Goal: Information Seeking & Learning: Learn about a topic

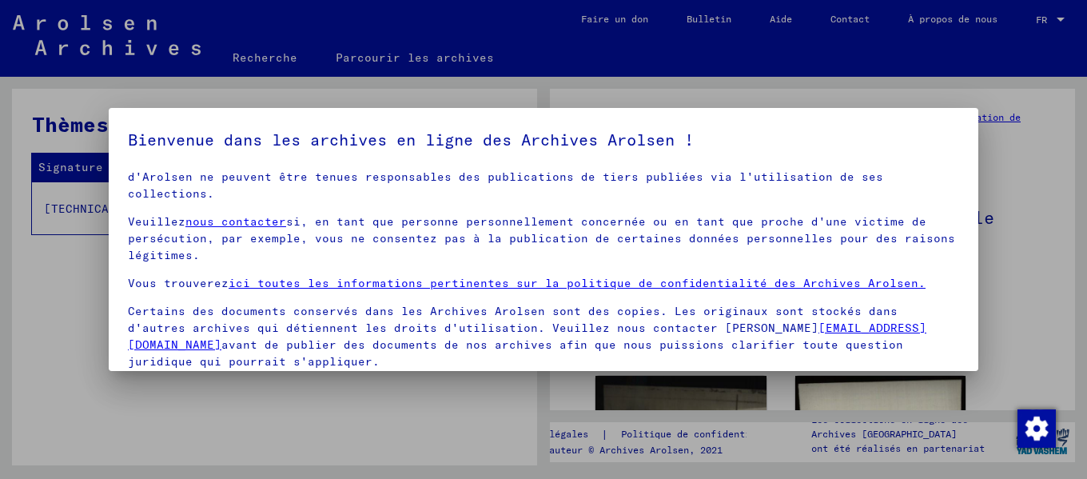
scroll to position [128, 0]
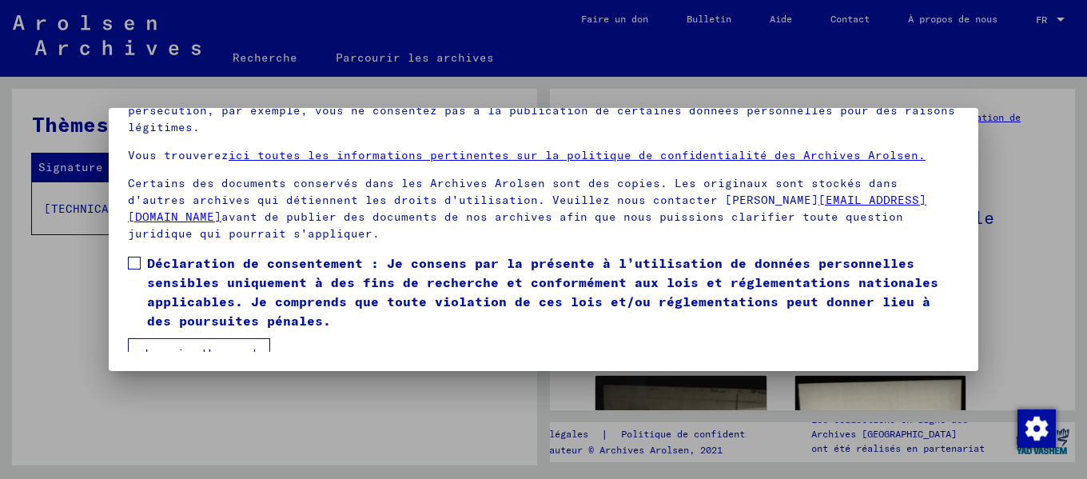
click at [145, 345] on button "Je suis d'accord" at bounding box center [199, 353] width 142 height 30
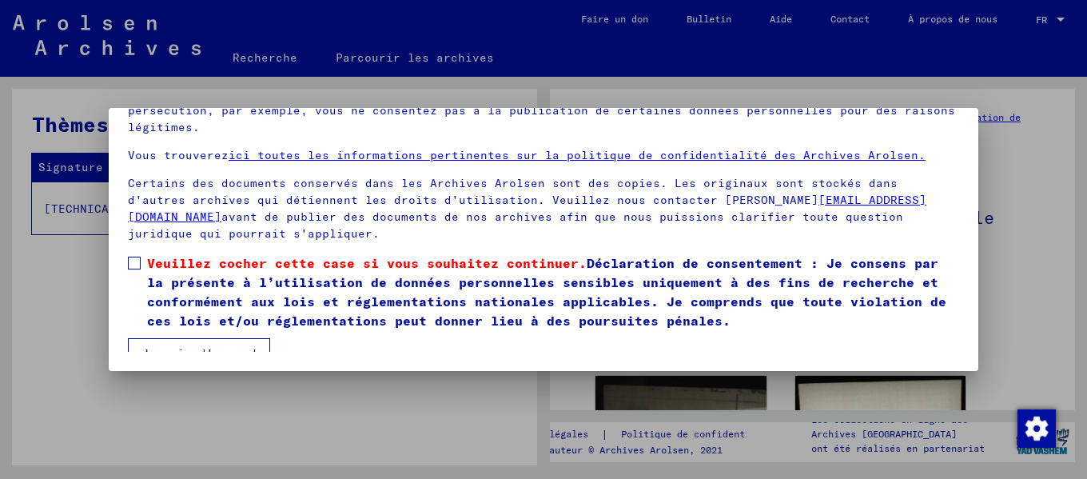
click at [141, 253] on label "Veuillez cocher cette case si vous souhaitez continuer. Déclaration de consente…" at bounding box center [543, 291] width 831 height 77
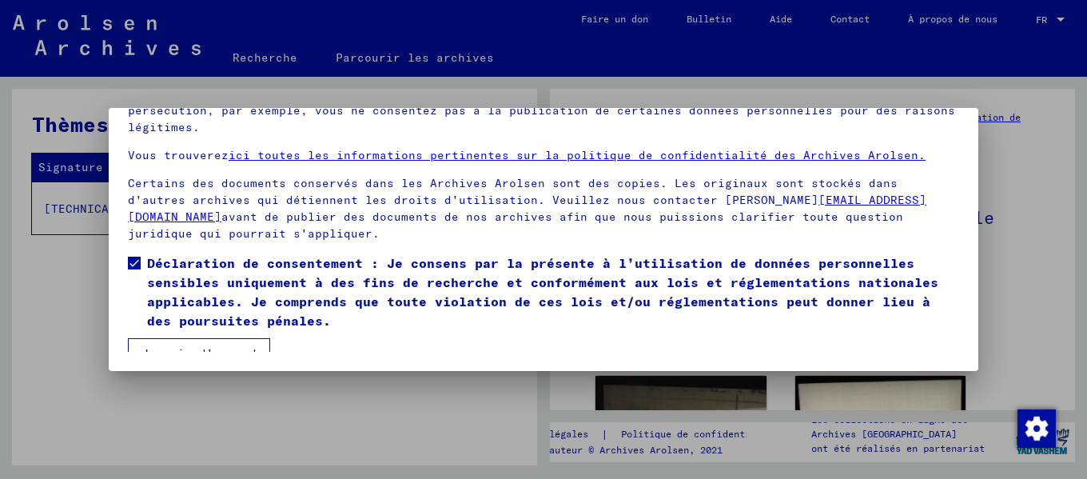
click at [206, 346] on font "Je suis d'accord" at bounding box center [198, 353] width 115 height 14
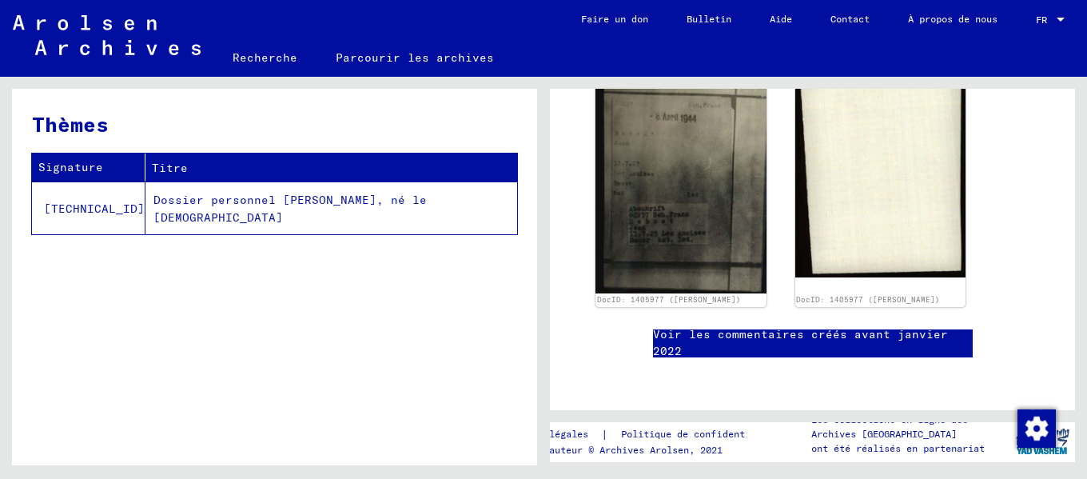
scroll to position [559, 0]
click at [280, 203] on font "Dossier personnel [PERSON_NAME], né le [DEMOGRAPHIC_DATA]" at bounding box center [289, 209] width 273 height 33
click at [360, 203] on font "Dossier personnel [PERSON_NAME], né le [DEMOGRAPHIC_DATA]" at bounding box center [289, 209] width 273 height 33
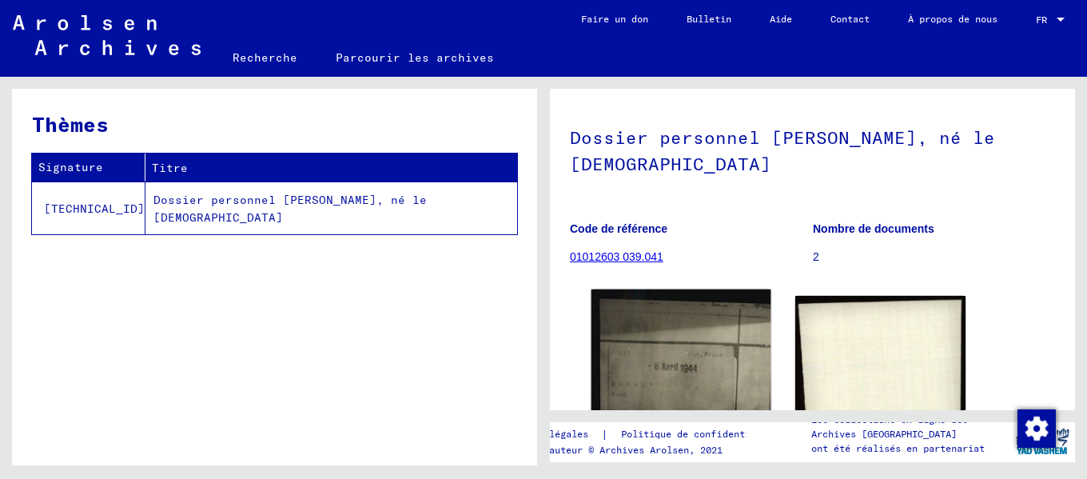
scroll to position [160, 0]
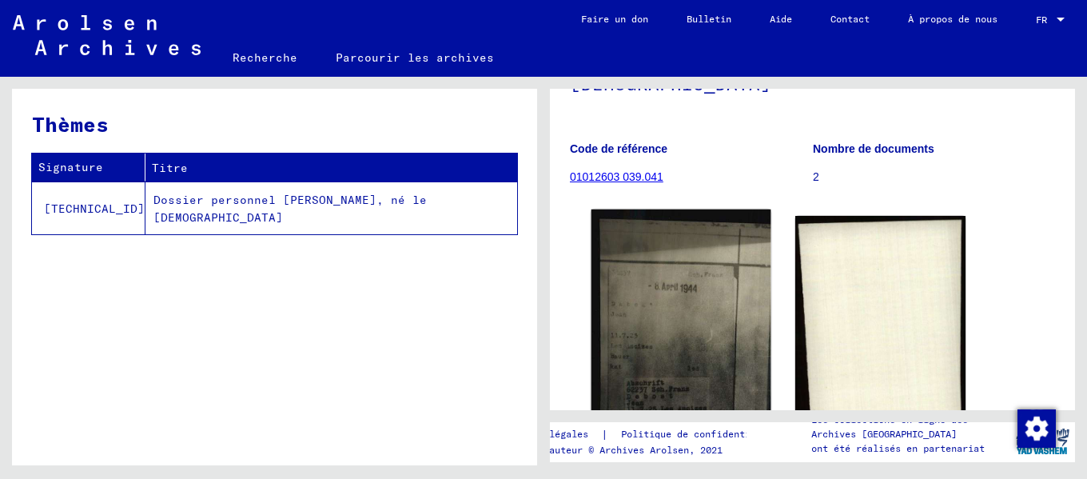
click at [708, 280] on img at bounding box center [680, 340] width 179 height 262
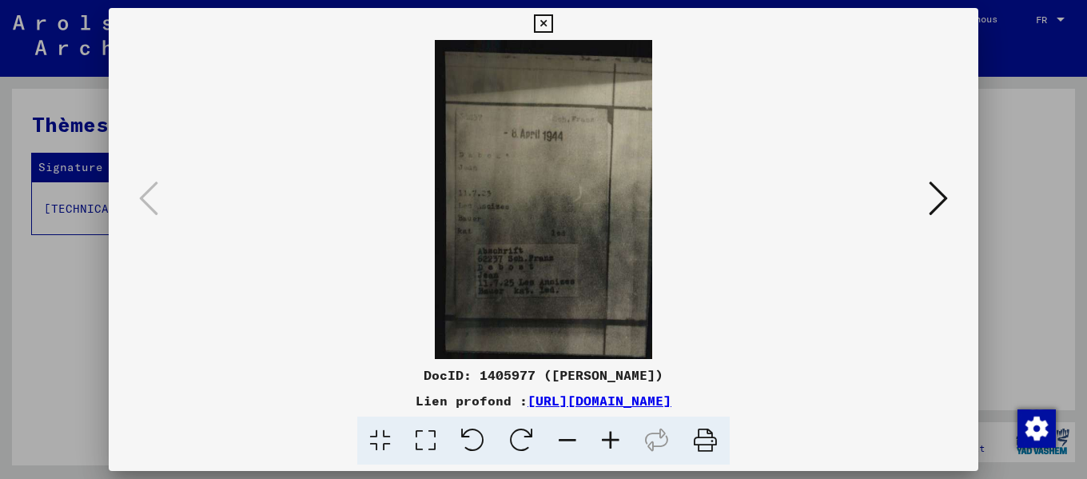
click at [945, 188] on icon at bounding box center [937, 198] width 19 height 38
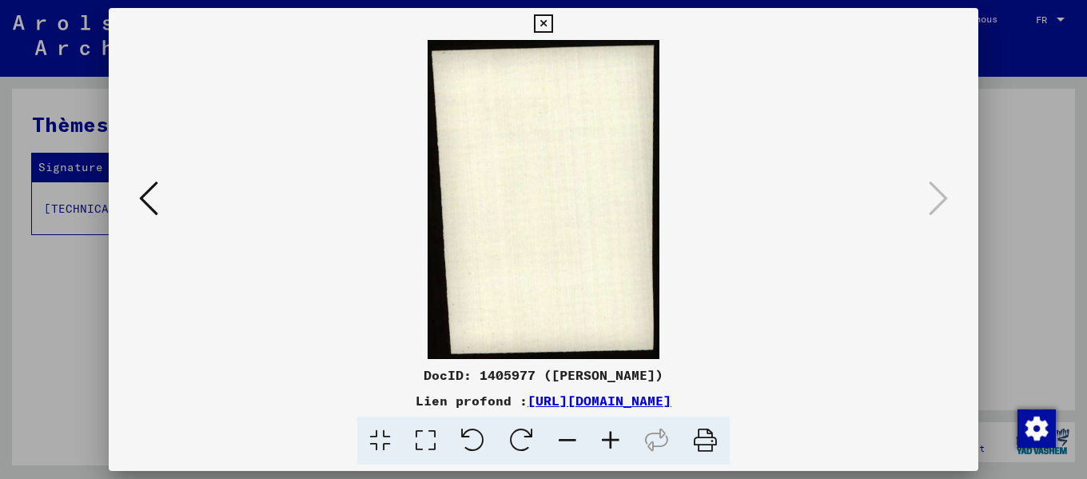
click at [543, 20] on icon at bounding box center [543, 23] width 18 height 19
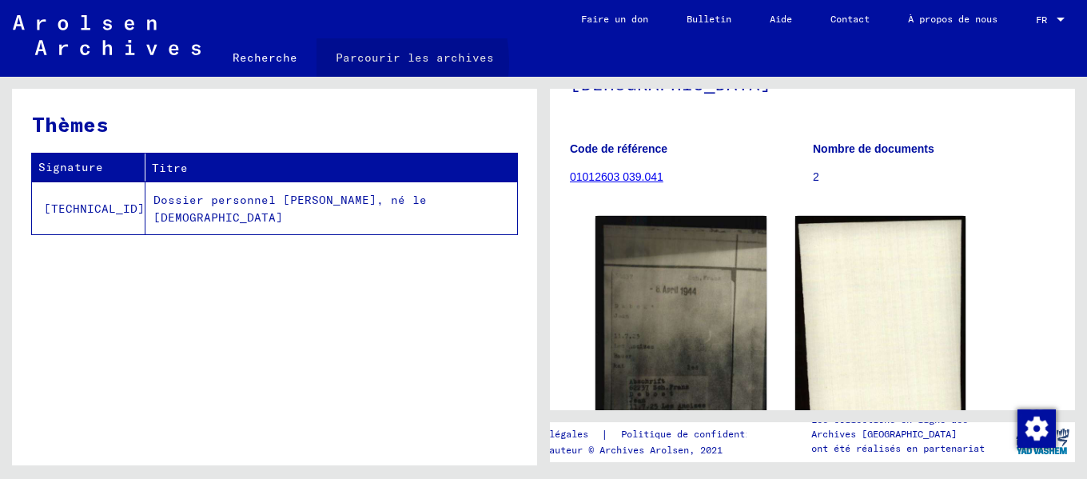
click at [369, 62] on font "Parcourir les archives" at bounding box center [415, 57] width 158 height 14
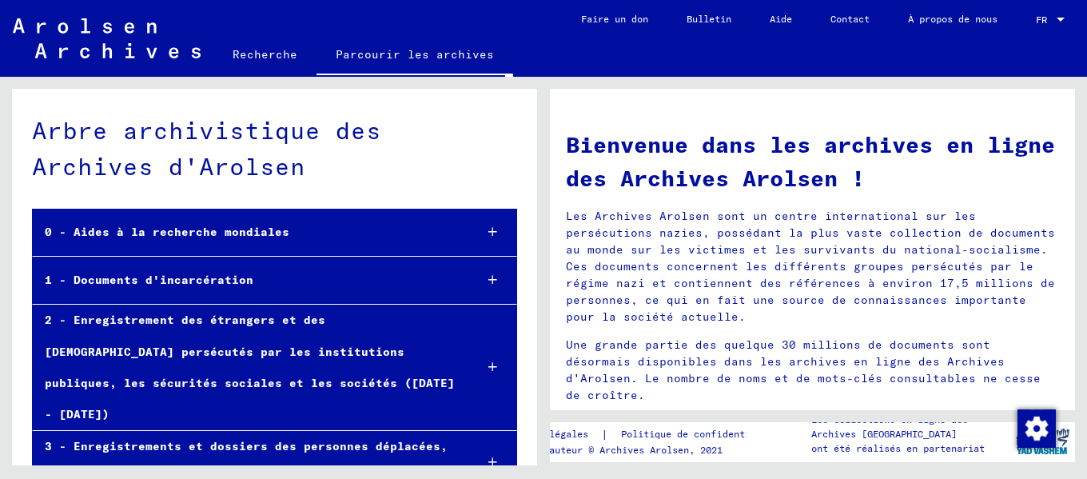
click at [488, 230] on icon at bounding box center [492, 231] width 9 height 11
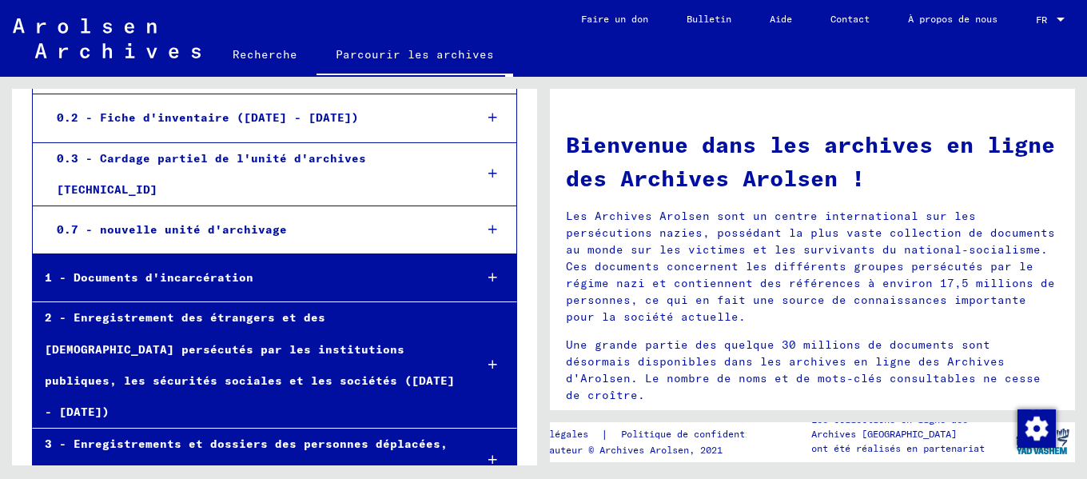
scroll to position [240, 0]
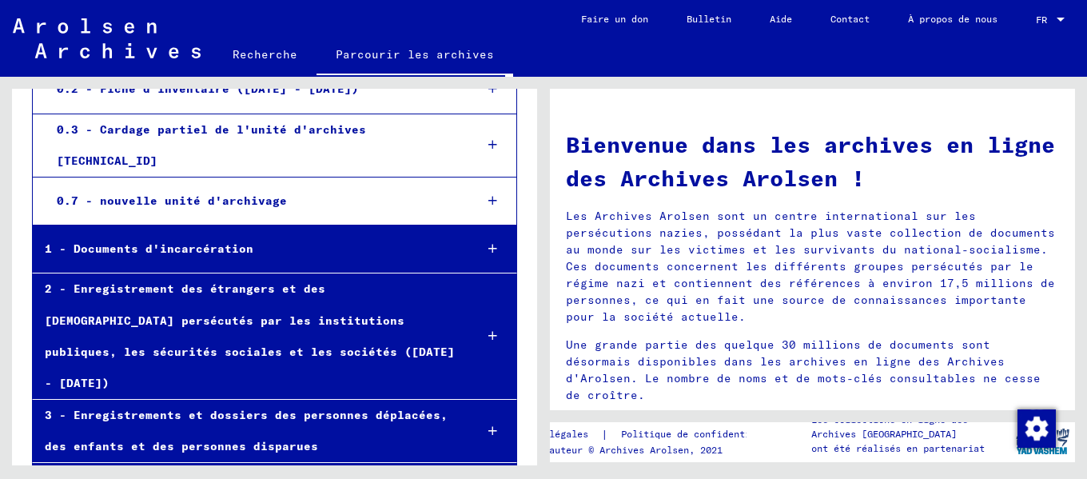
click at [446, 233] on div "1 - Documents d'incarcération" at bounding box center [247, 248] width 428 height 31
